Goal: Task Accomplishment & Management: Manage account settings

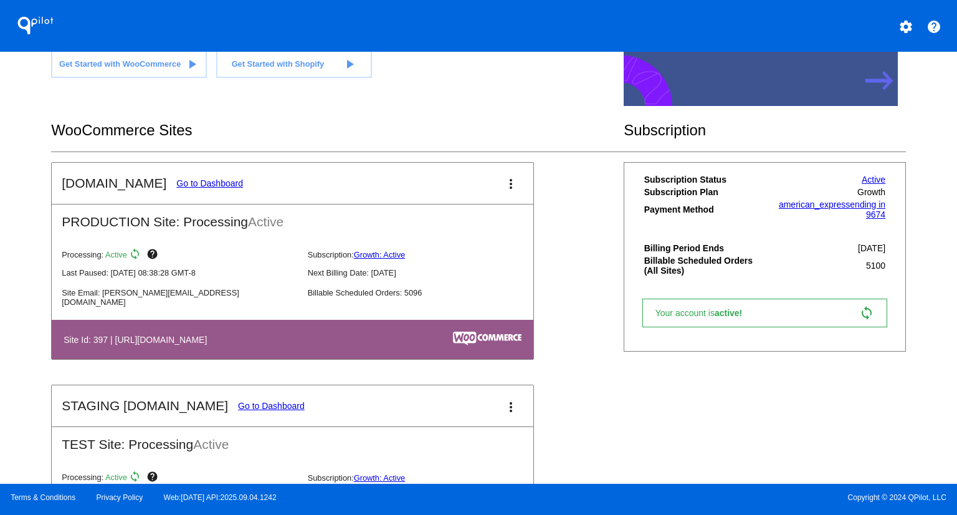
scroll to position [343, 0]
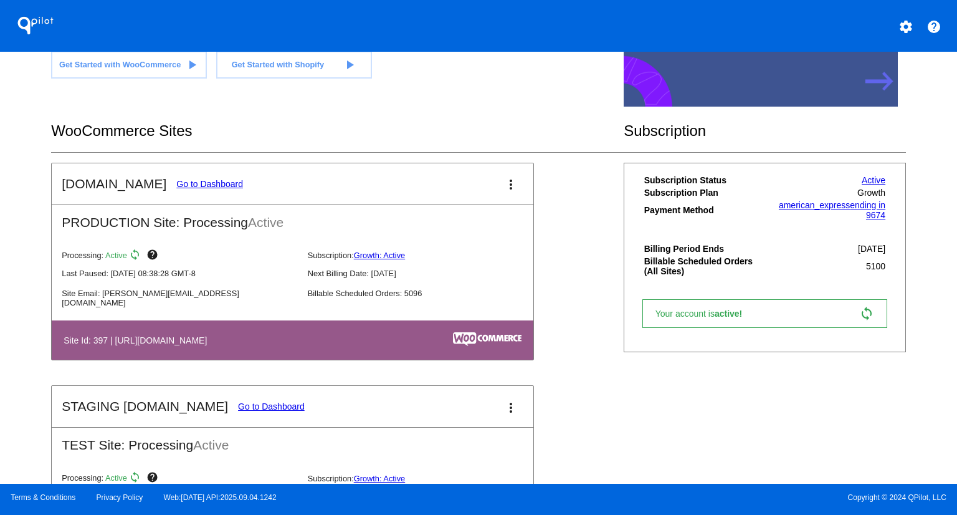
click at [190, 180] on link "Go to Dashboard" at bounding box center [209, 184] width 67 height 10
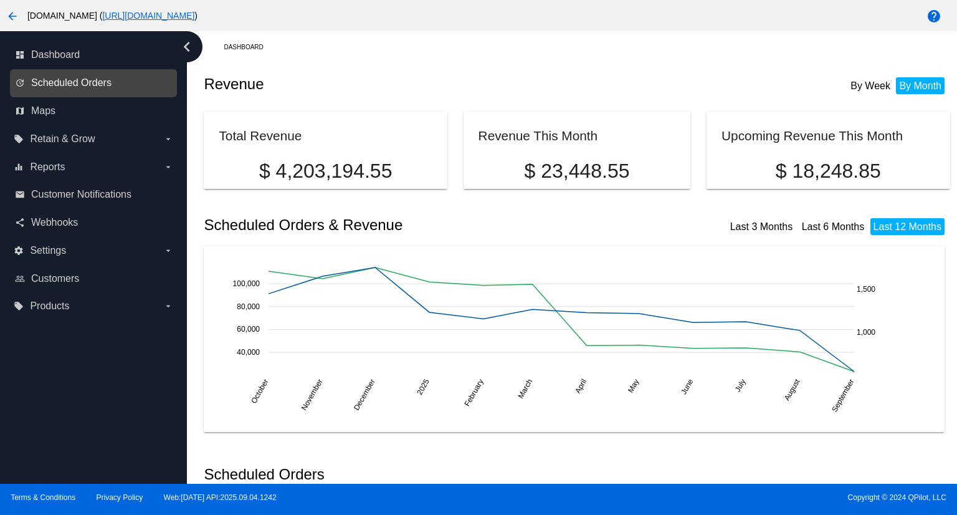
click at [96, 80] on span "Scheduled Orders" at bounding box center [71, 82] width 80 height 11
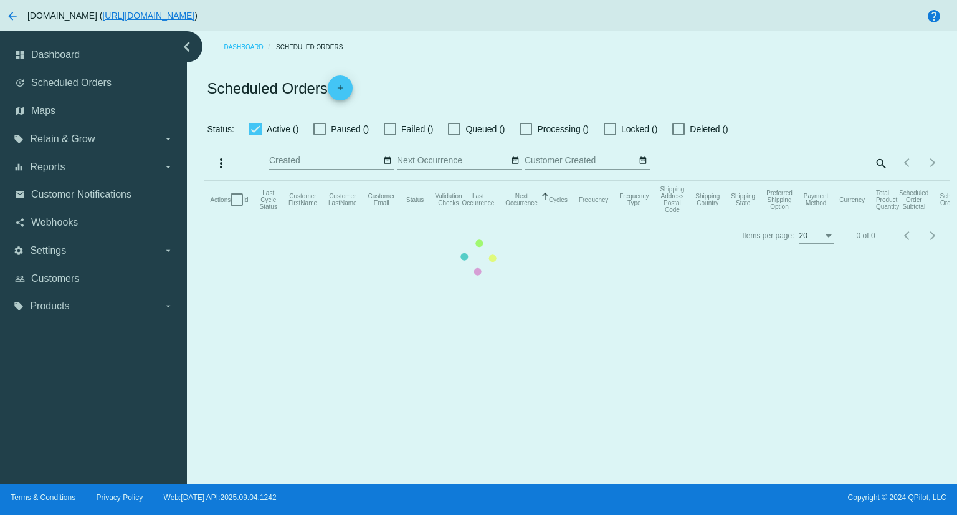
checkbox input "true"
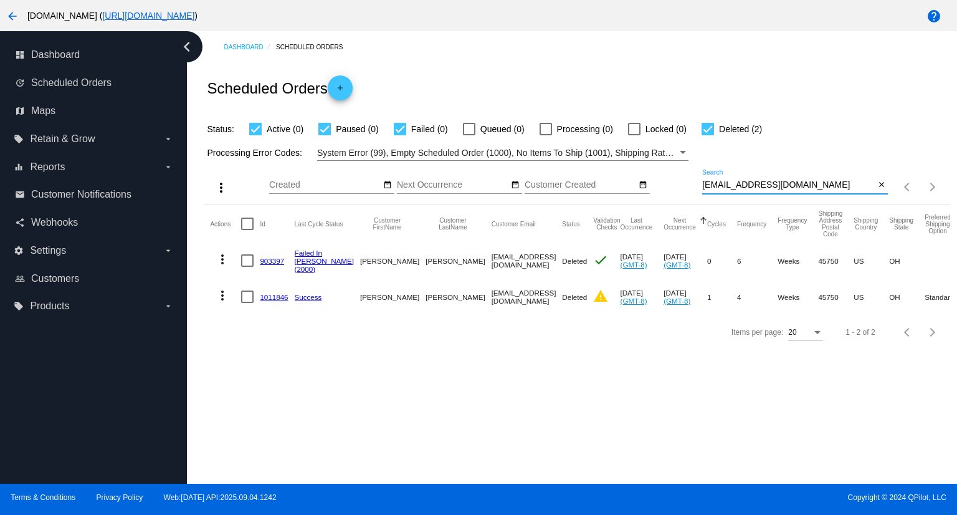
drag, startPoint x: 832, startPoint y: 183, endPoint x: 698, endPoint y: 181, distance: 134.0
click at [698, 181] on div "more_vert Sep Jan Feb Mar [DATE]" at bounding box center [577, 183] width 746 height 44
paste input "[EMAIL_ADDRESS][DOMAIN_NAME]"
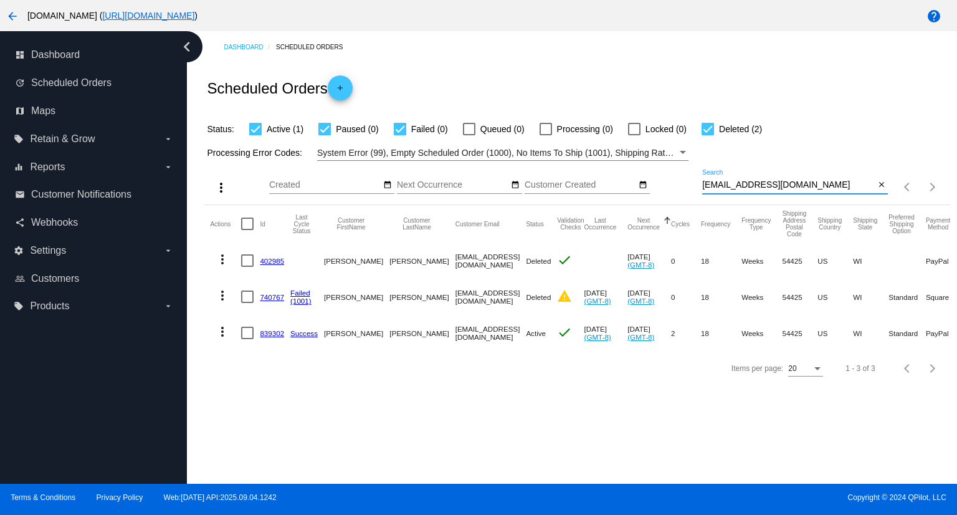
type input "[EMAIL_ADDRESS][DOMAIN_NAME]"
click at [266, 332] on link "839302" at bounding box center [272, 333] width 24 height 8
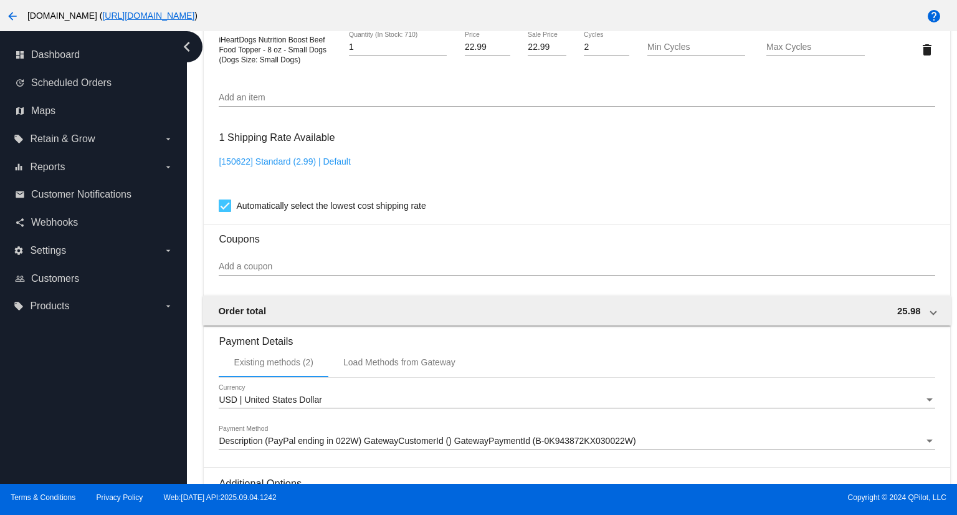
scroll to position [997, 0]
